Goal: Information Seeking & Learning: Check status

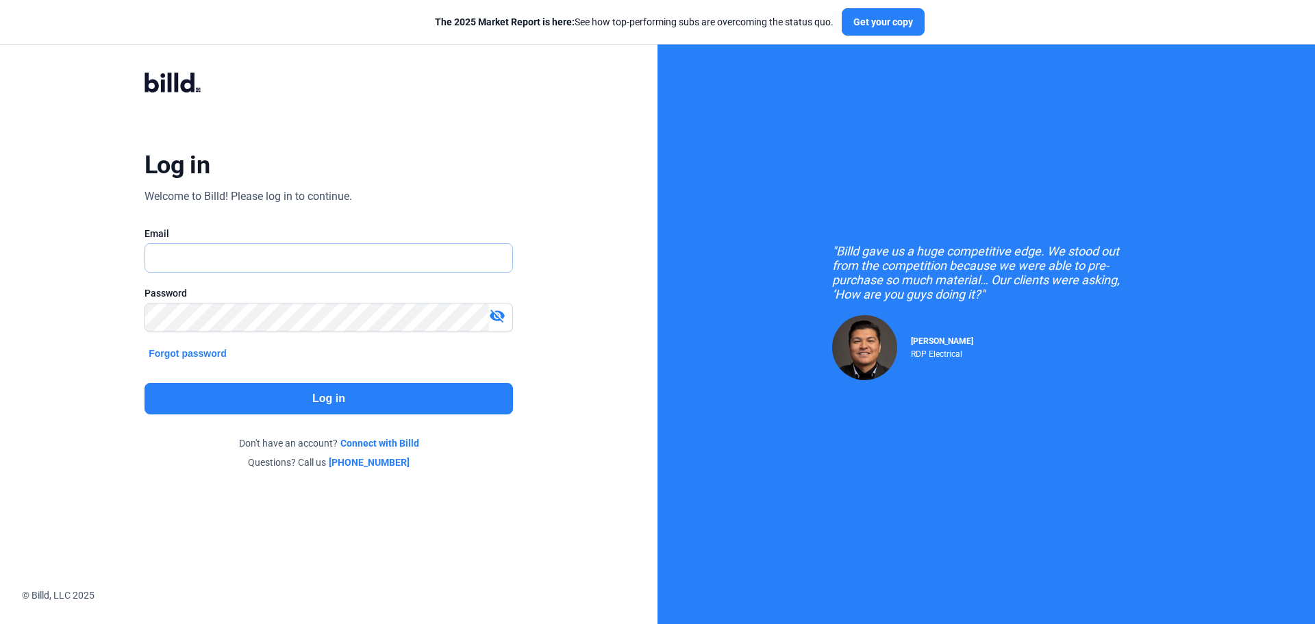
type input "[EMAIL_ADDRESS][DOMAIN_NAME]"
click at [497, 312] on mat-icon "visibility_off" at bounding box center [497, 316] width 16 height 16
click at [258, 400] on button "Log in" at bounding box center [329, 399] width 369 height 32
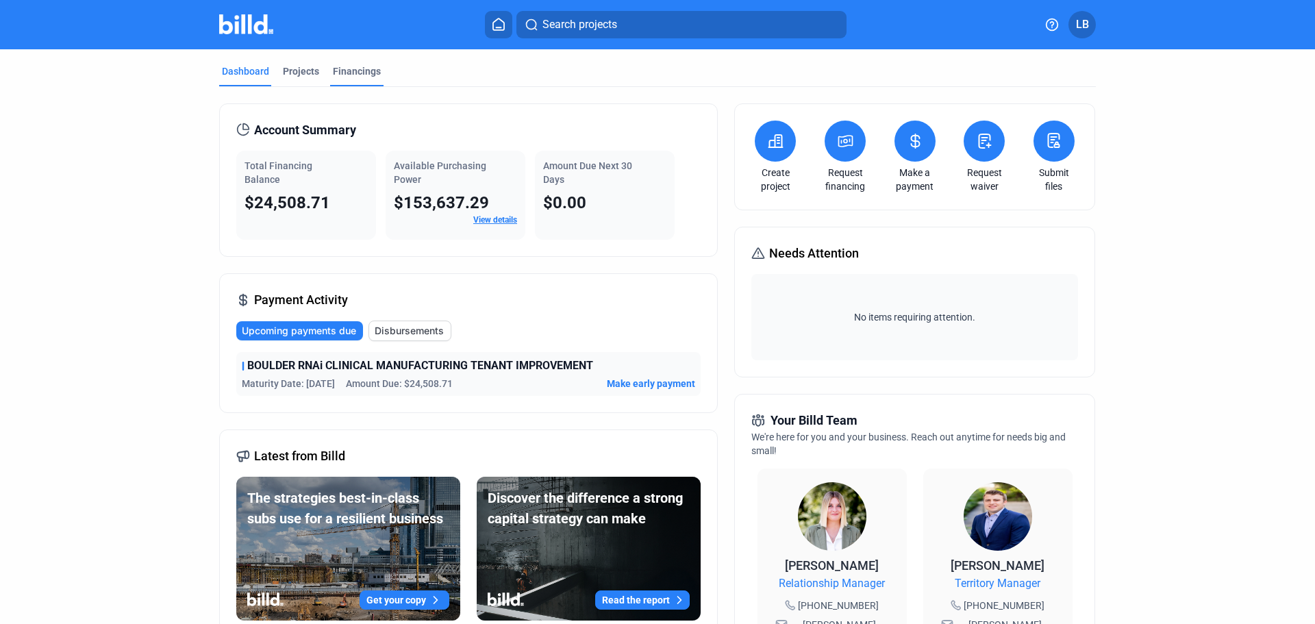
click at [341, 71] on div "Financings" at bounding box center [357, 71] width 48 height 14
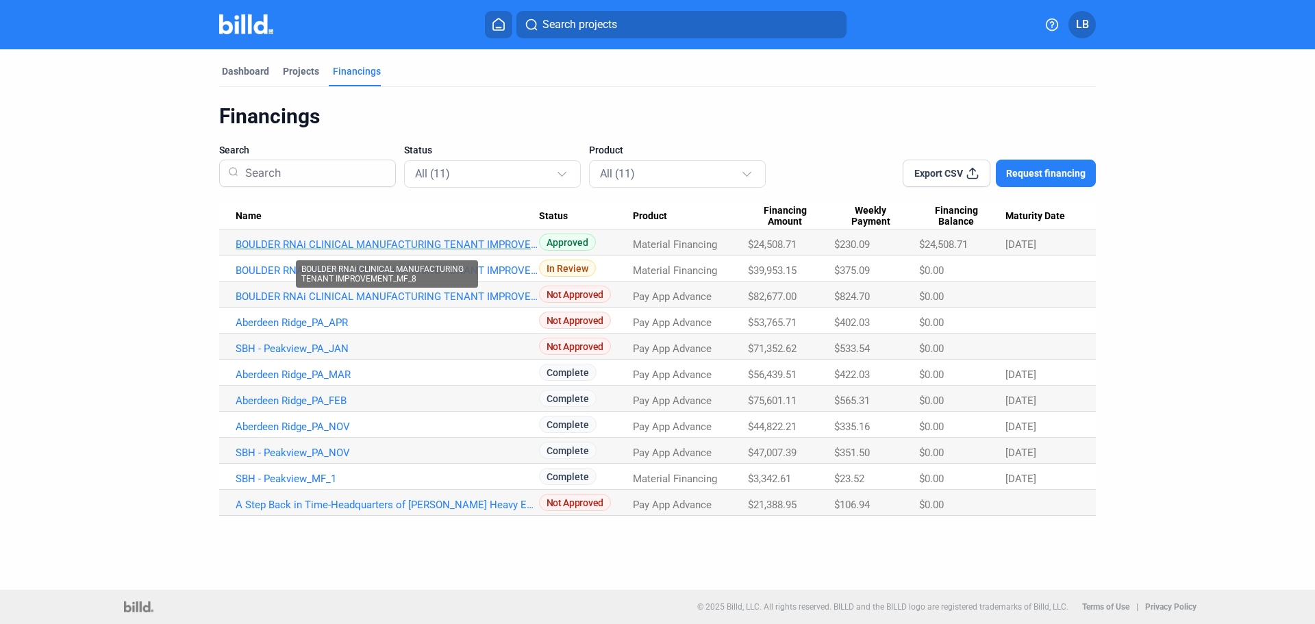
click at [315, 243] on link "BOULDER RNAi CLINICAL MANUFACTURING TENANT IMPROVEMENT_MF_8" at bounding box center [388, 244] width 304 height 12
click at [251, 245] on link "BOULDER RNAi CLINICAL MANUFACTURING TENANT IMPROVEMENT_MF_8" at bounding box center [388, 244] width 304 height 12
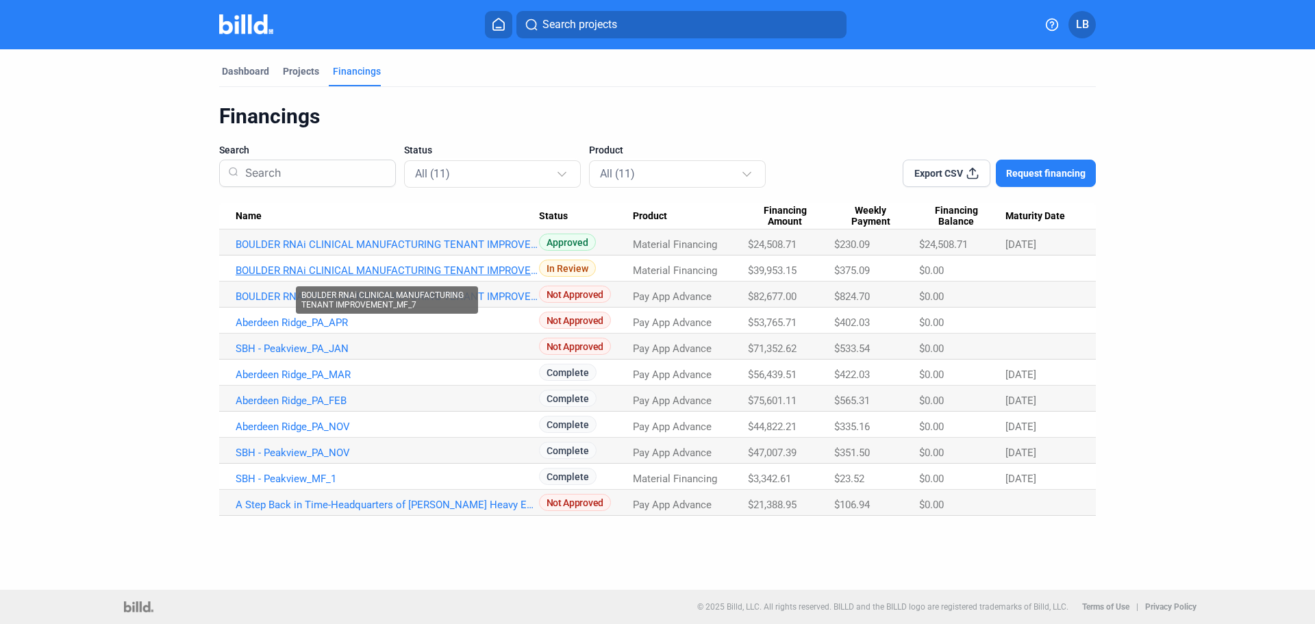
click at [271, 270] on link "BOULDER RNAi CLINICAL MANUFACTURING TENANT IMPROVEMENT_MF_7" at bounding box center [388, 270] width 304 height 12
click at [1081, 16] on span "LB" at bounding box center [1082, 24] width 13 height 16
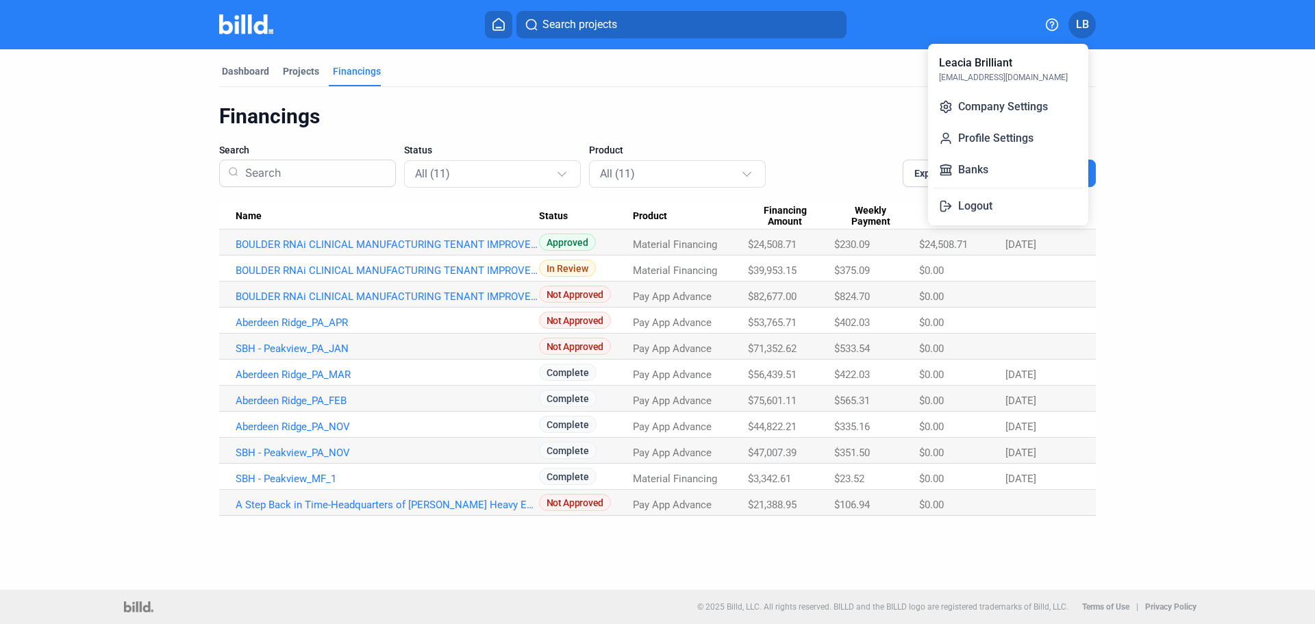
click at [974, 206] on button "Logout" at bounding box center [1008, 206] width 149 height 27
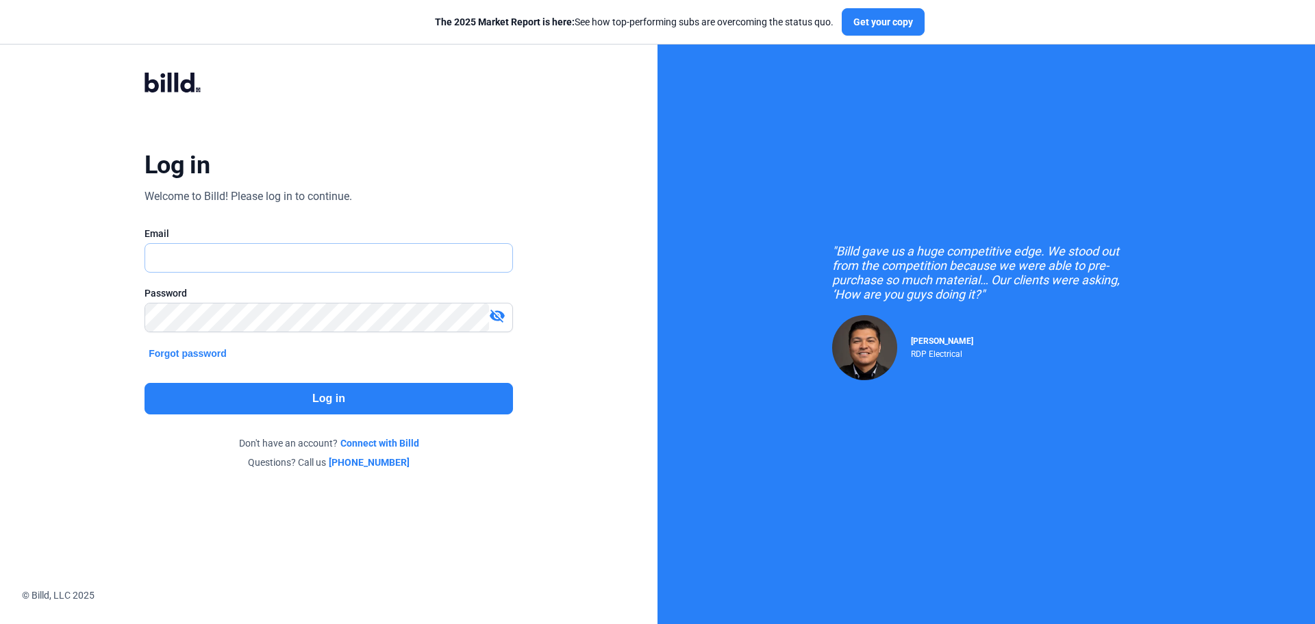
type input "[EMAIL_ADDRESS][DOMAIN_NAME]"
